Goal: Go to known website: Access a specific website the user already knows

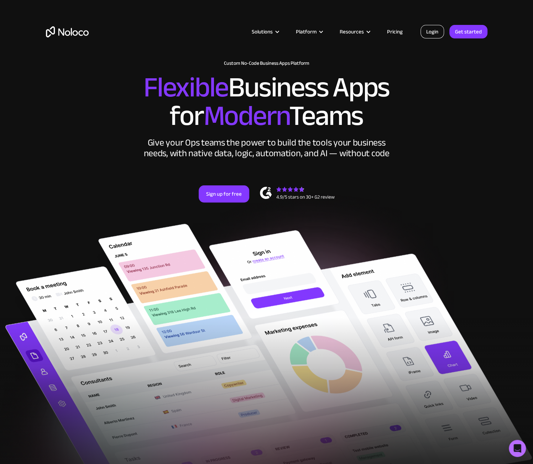
click at [440, 35] on link "Login" at bounding box center [431, 32] width 23 height 14
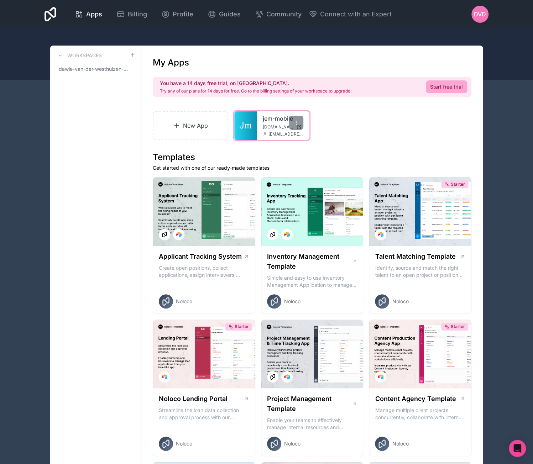
click at [259, 126] on div "jem-mobile [DOMAIN_NAME] [EMAIL_ADDRESS][DOMAIN_NAME]" at bounding box center [283, 125] width 52 height 28
click at [262, 123] on div "jem-mobile [DOMAIN_NAME] [EMAIL_ADDRESS][DOMAIN_NAME]" at bounding box center [283, 125] width 52 height 28
click at [267, 124] on span "[DOMAIN_NAME]" at bounding box center [278, 127] width 31 height 6
